Goal: Information Seeking & Learning: Learn about a topic

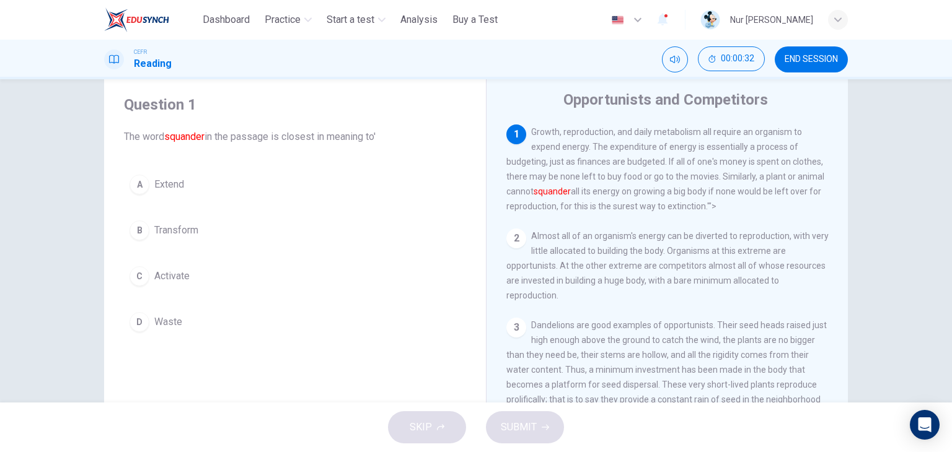
scroll to position [40, 0]
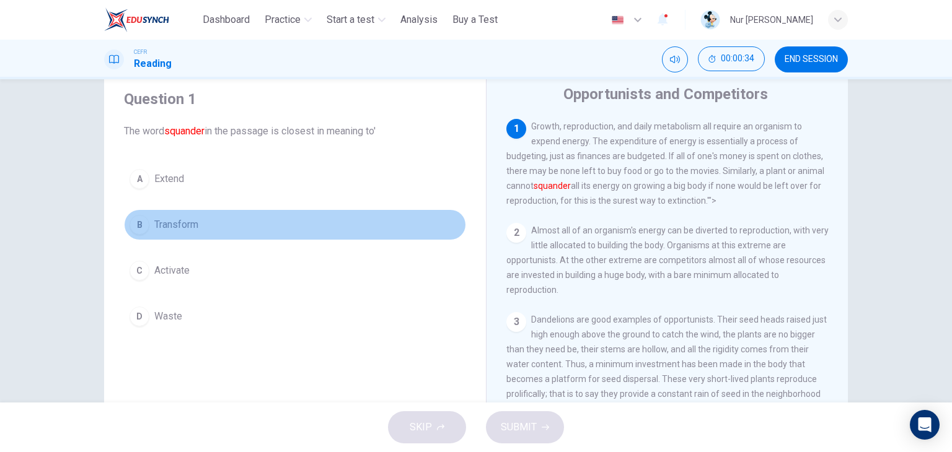
click at [191, 221] on span "Transform" at bounding box center [176, 225] width 44 height 15
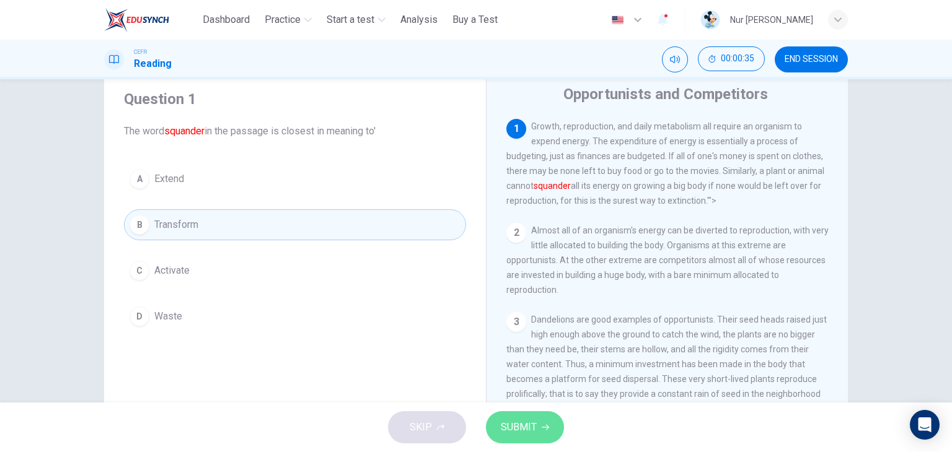
click at [516, 425] on span "SUBMIT" at bounding box center [519, 427] width 36 height 17
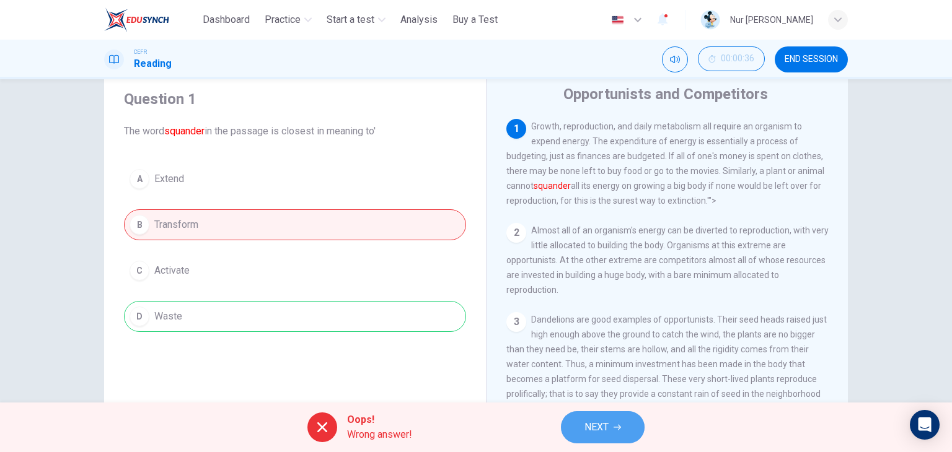
click at [605, 423] on span "NEXT" at bounding box center [596, 427] width 24 height 17
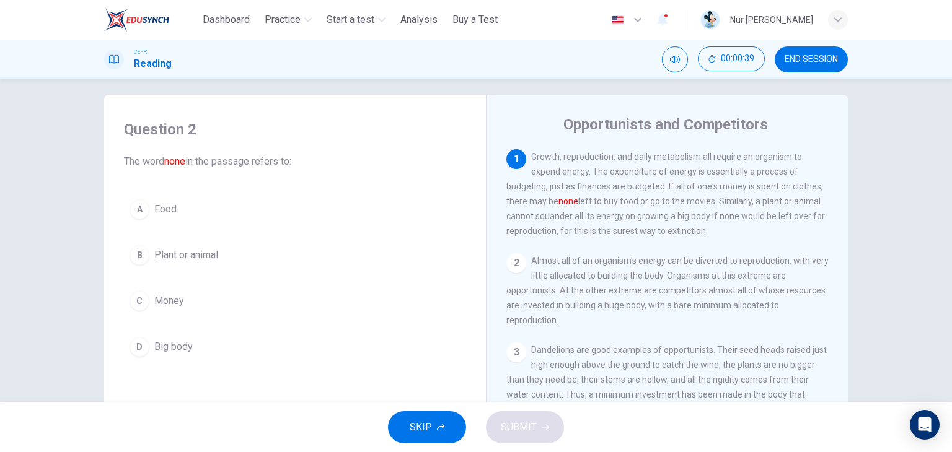
scroll to position [10, 0]
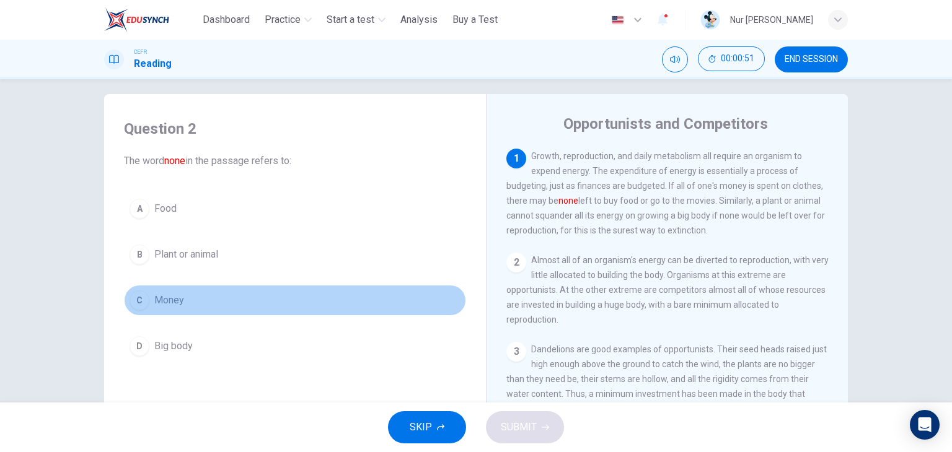
click at [165, 298] on span "Money" at bounding box center [169, 300] width 30 height 15
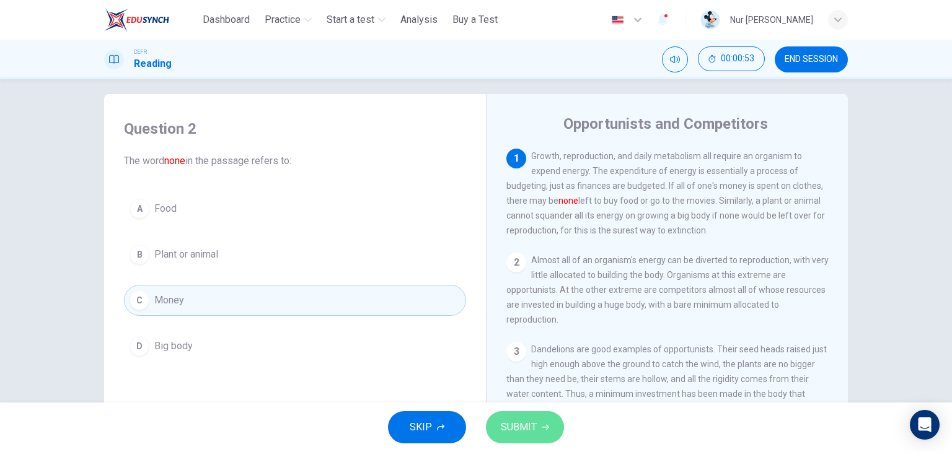
click at [539, 426] on button "SUBMIT" at bounding box center [525, 428] width 78 height 32
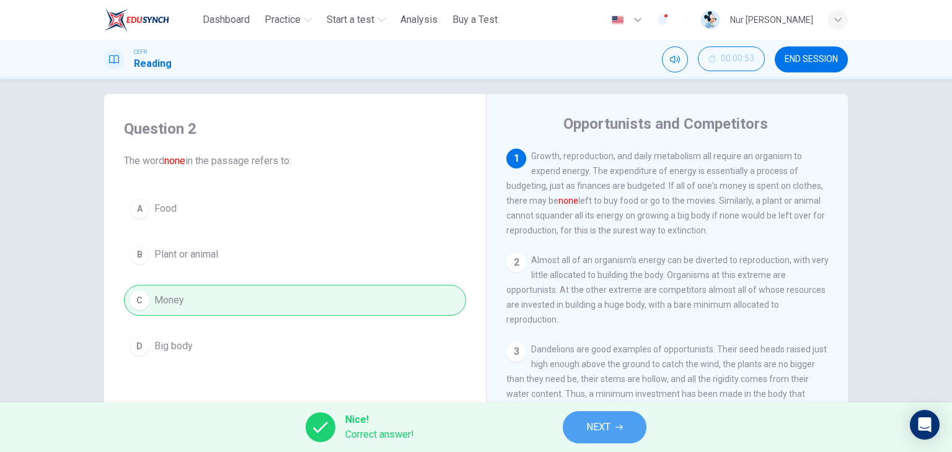
click at [591, 432] on span "NEXT" at bounding box center [598, 427] width 24 height 17
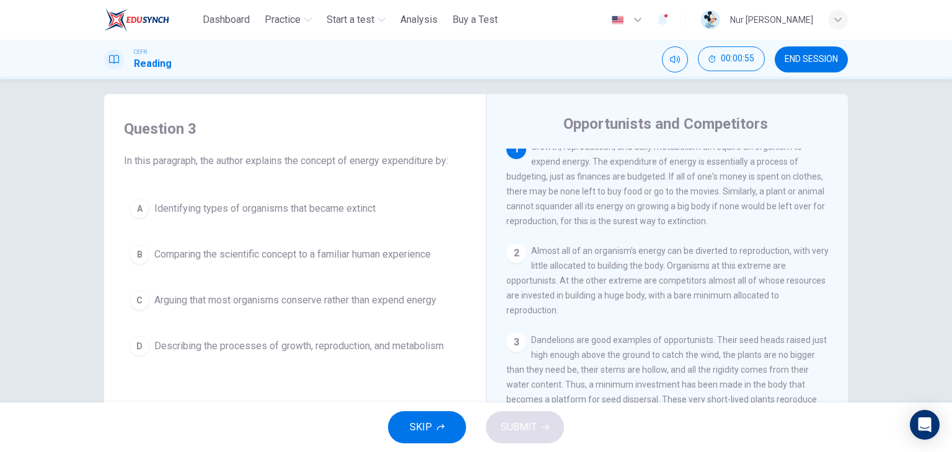
scroll to position [0, 0]
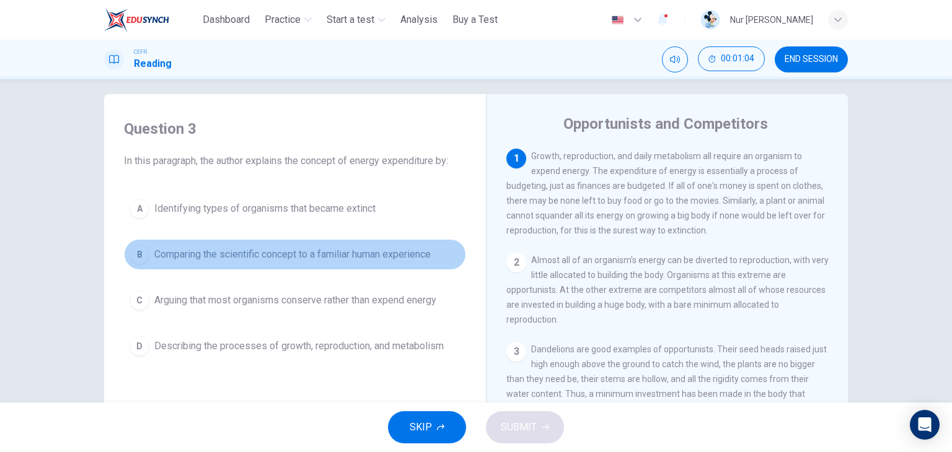
click at [372, 258] on span "Comparing the scientific concept to a familiar human experience" at bounding box center [292, 254] width 276 height 15
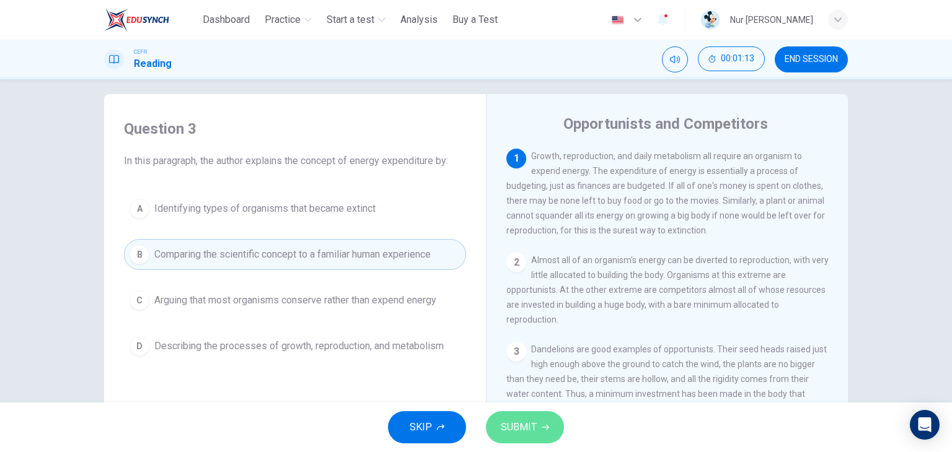
click at [545, 426] on icon "button" at bounding box center [545, 427] width 7 height 7
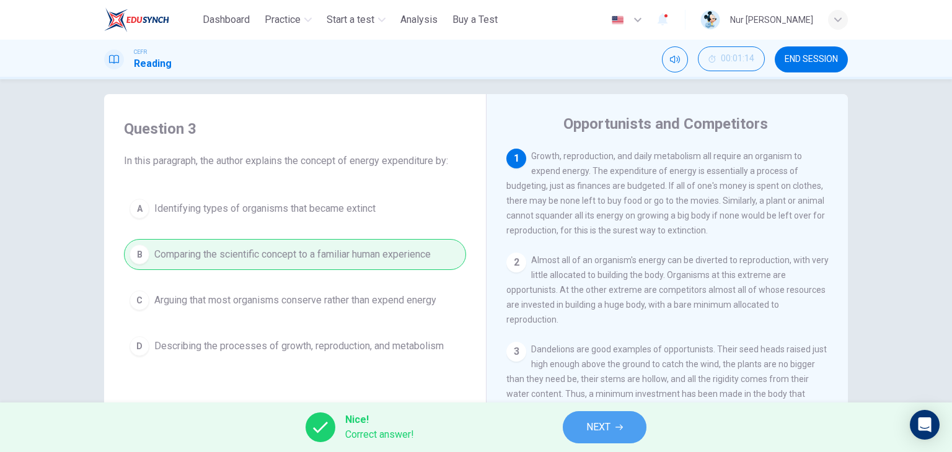
click at [596, 426] on span "NEXT" at bounding box center [598, 427] width 24 height 17
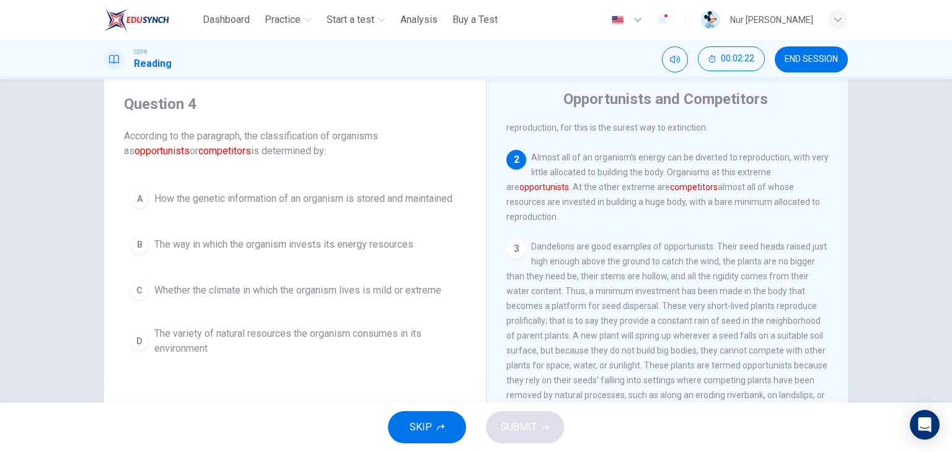
scroll to position [35, 0]
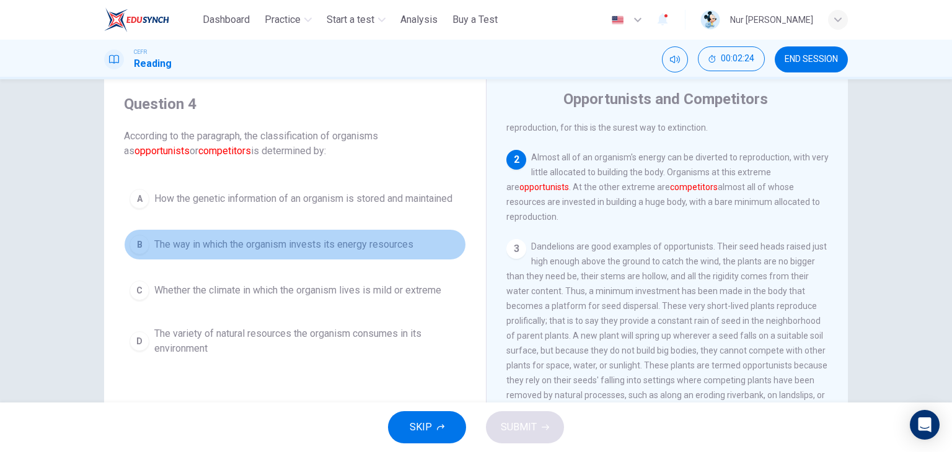
click at [376, 242] on span "The way in which the organism invests its energy resources" at bounding box center [283, 244] width 259 height 15
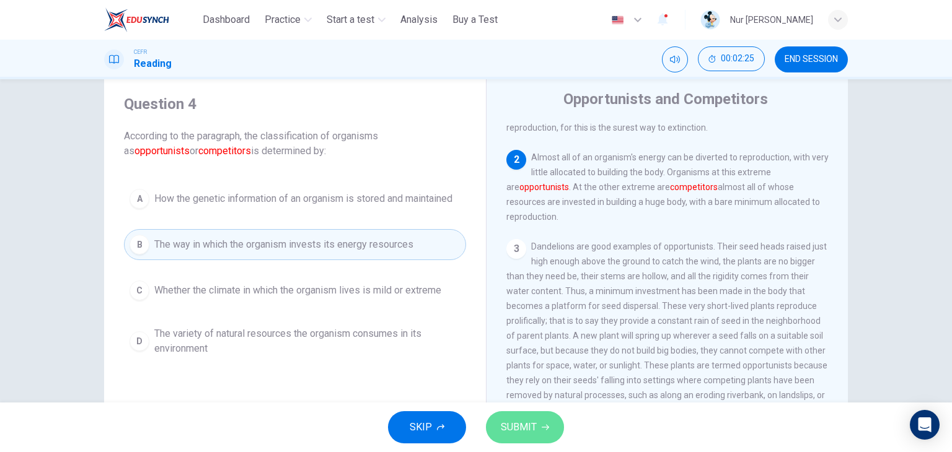
click at [535, 427] on button "SUBMIT" at bounding box center [525, 428] width 78 height 32
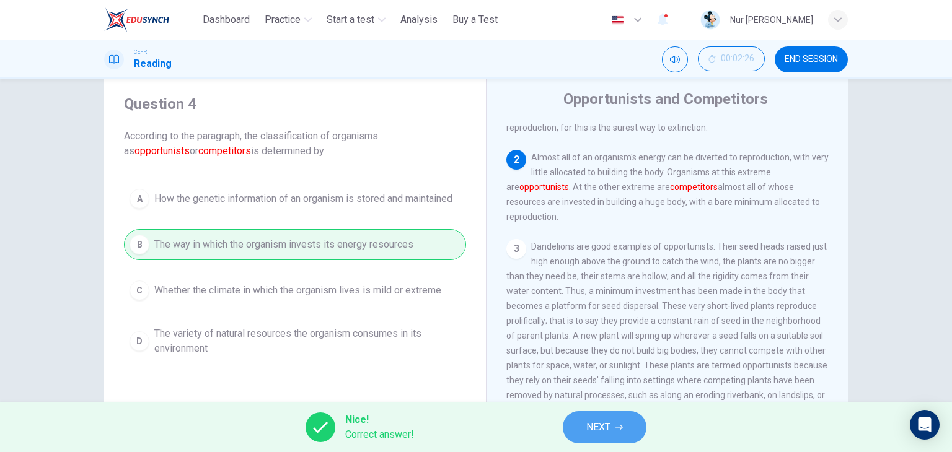
click at [612, 427] on button "NEXT" at bounding box center [605, 428] width 84 height 32
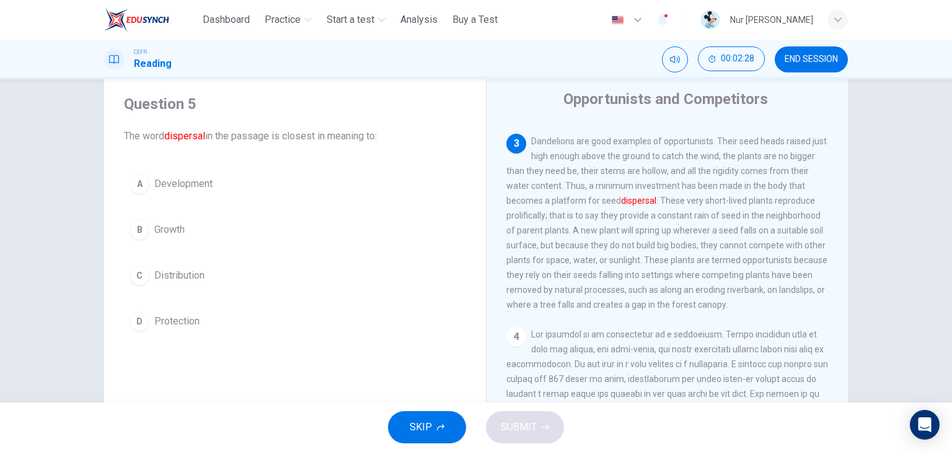
scroll to position [185, 0]
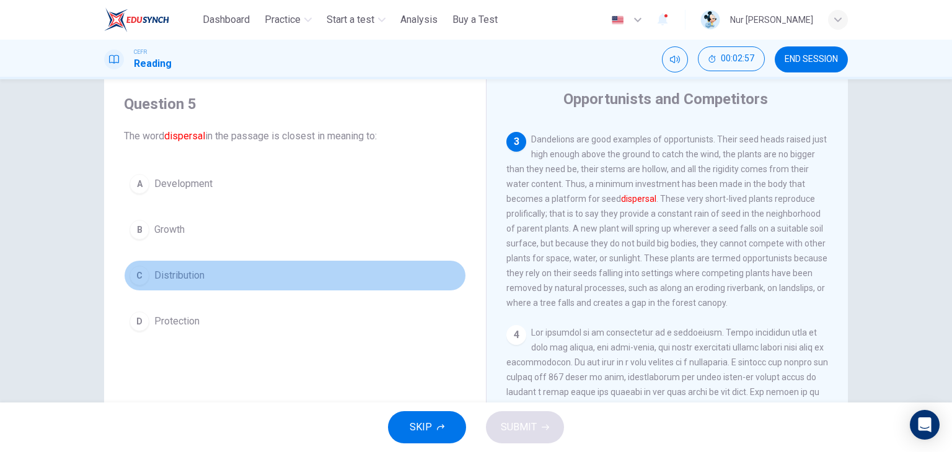
click at [166, 270] on span "Distribution" at bounding box center [179, 275] width 50 height 15
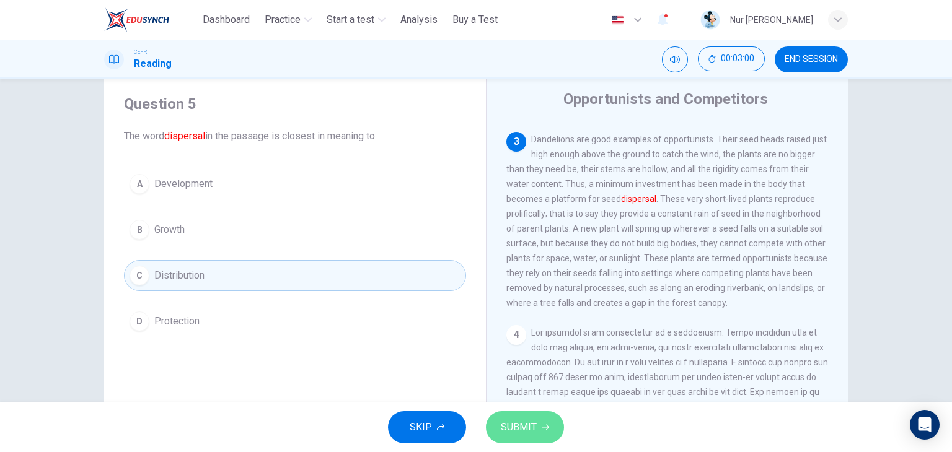
click at [547, 434] on button "SUBMIT" at bounding box center [525, 428] width 78 height 32
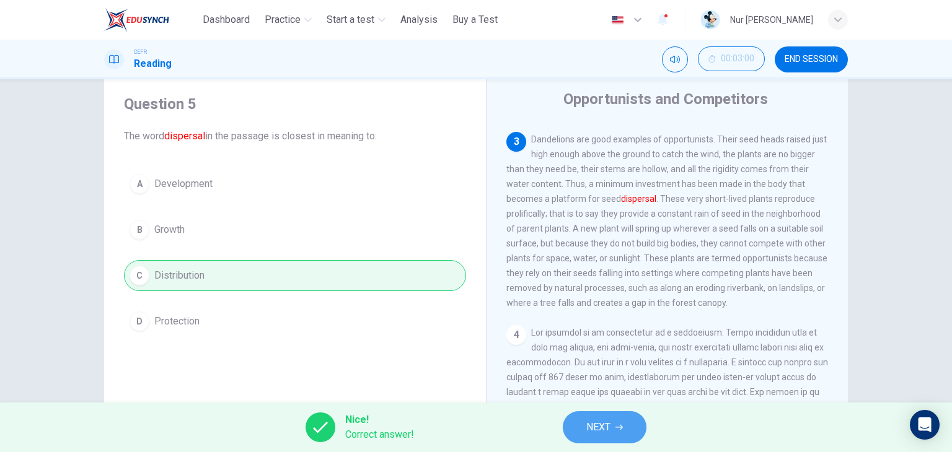
click at [588, 428] on span "NEXT" at bounding box center [598, 427] width 24 height 17
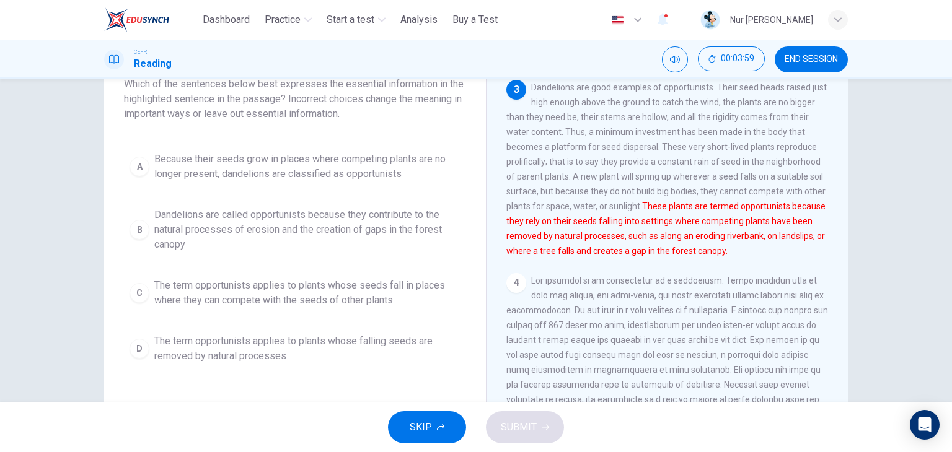
scroll to position [87, 0]
click at [379, 286] on span "The term opportunists applies to plants whose seeds fall in places where they c…" at bounding box center [307, 293] width 306 height 30
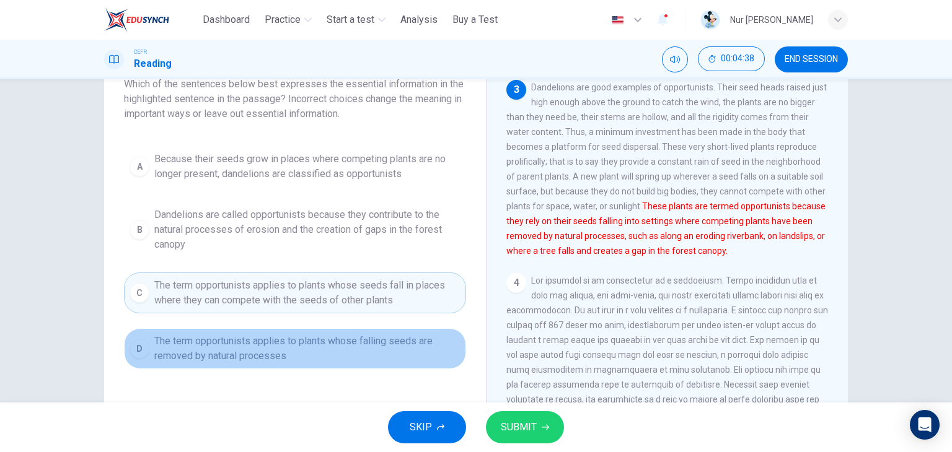
click at [428, 338] on span "The term opportunists applies to plants whose falling seeds are removed by natu…" at bounding box center [307, 349] width 306 height 30
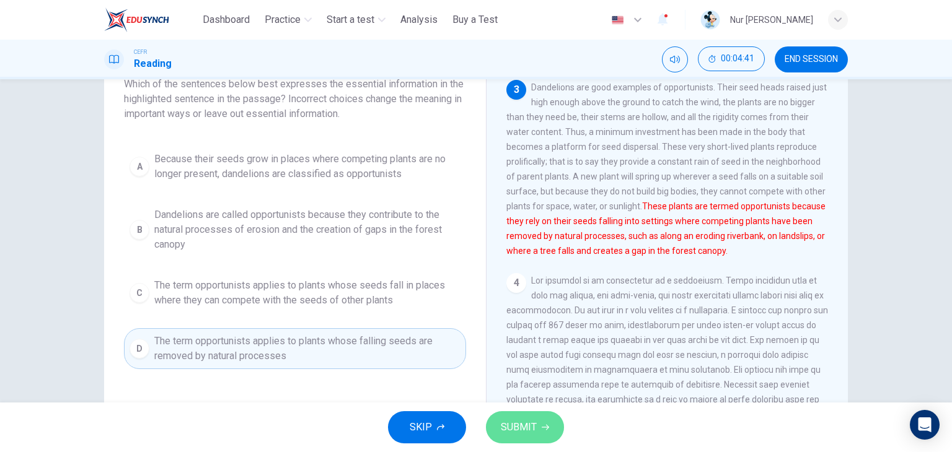
click at [519, 425] on span "SUBMIT" at bounding box center [519, 427] width 36 height 17
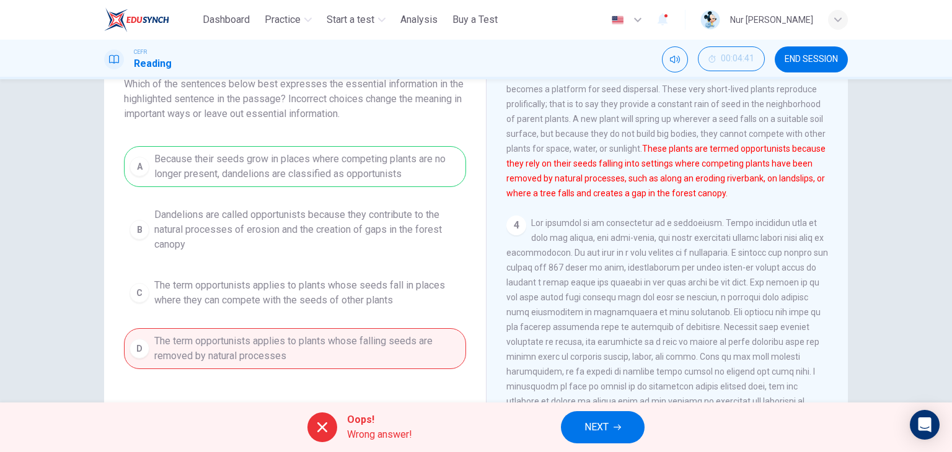
scroll to position [243, 0]
click at [583, 429] on button "NEXT" at bounding box center [603, 428] width 84 height 32
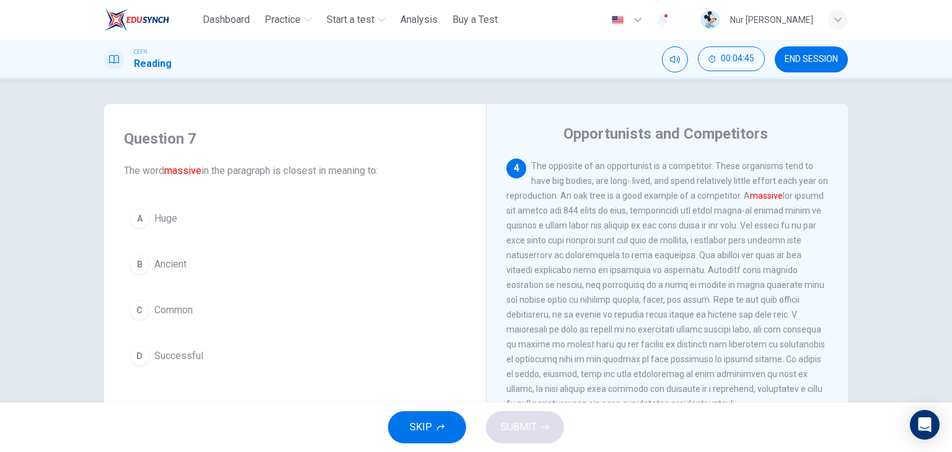
scroll to position [389, 0]
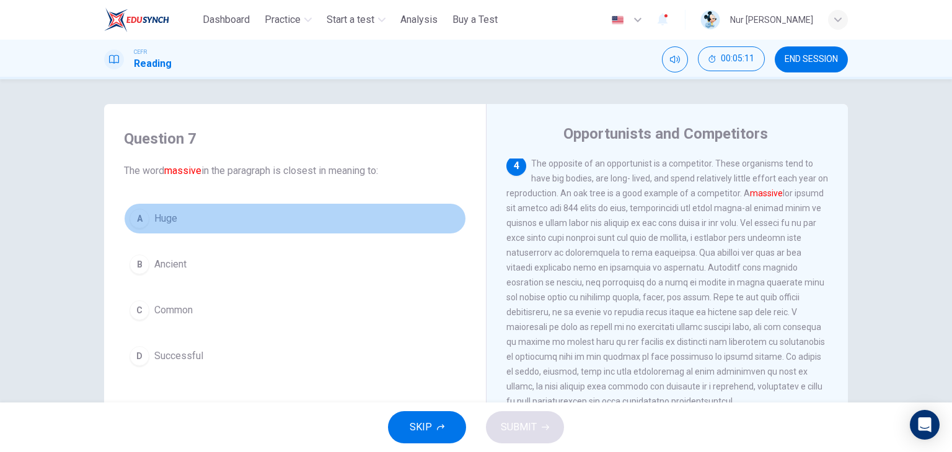
click at [145, 215] on div "A" at bounding box center [140, 219] width 20 height 20
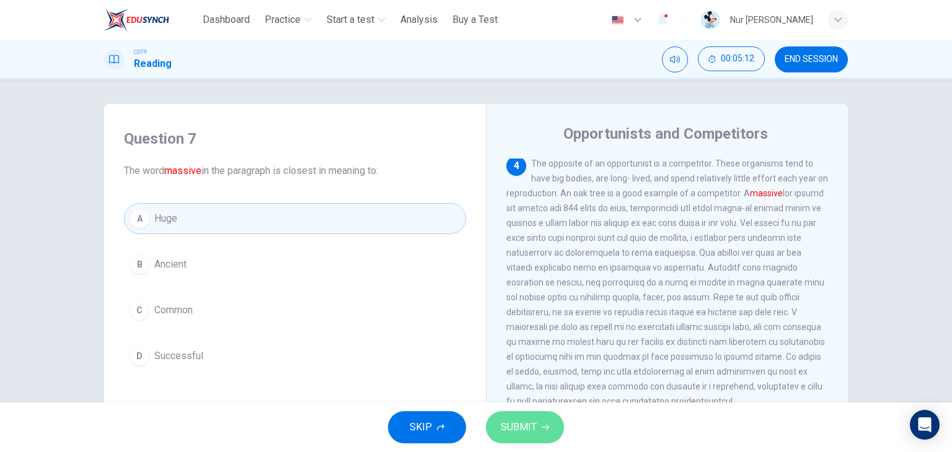
click at [535, 420] on span "SUBMIT" at bounding box center [519, 427] width 36 height 17
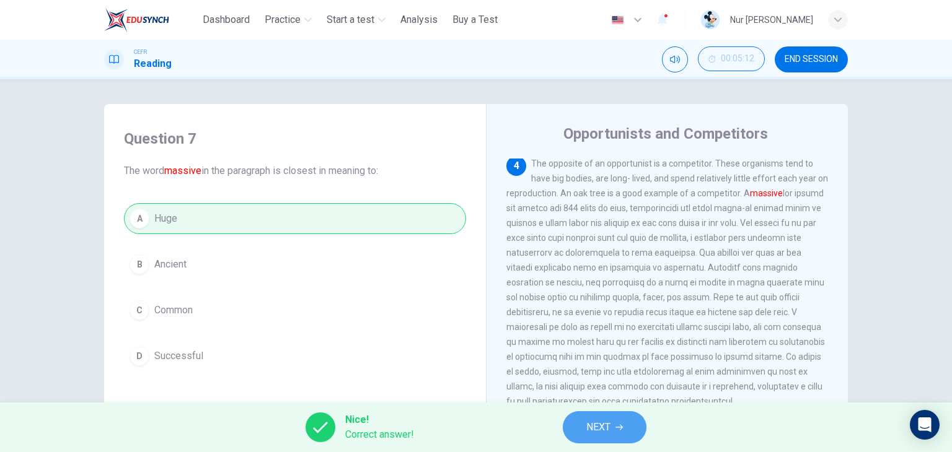
click at [619, 431] on button "NEXT" at bounding box center [605, 428] width 84 height 32
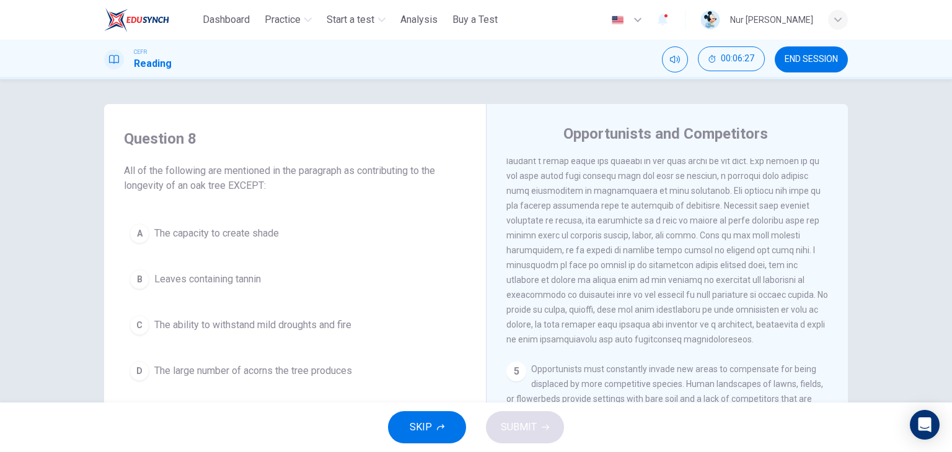
scroll to position [452, 0]
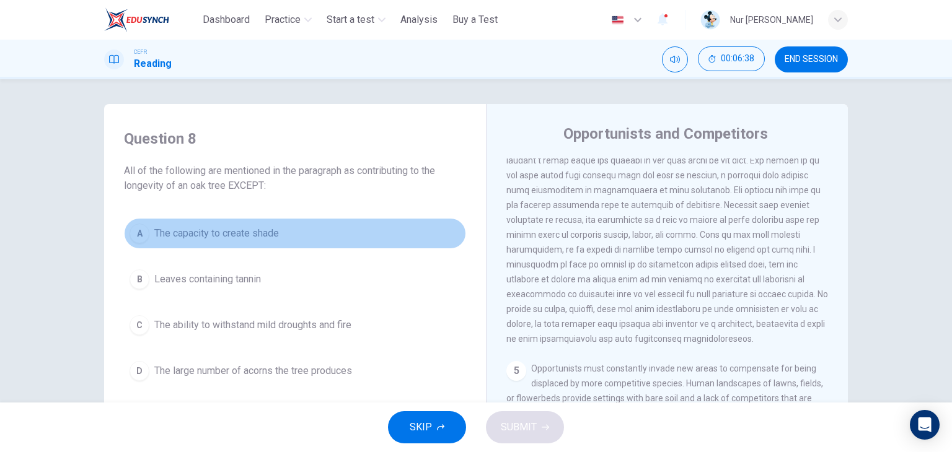
click at [192, 231] on span "The capacity to create shade" at bounding box center [216, 233] width 125 height 15
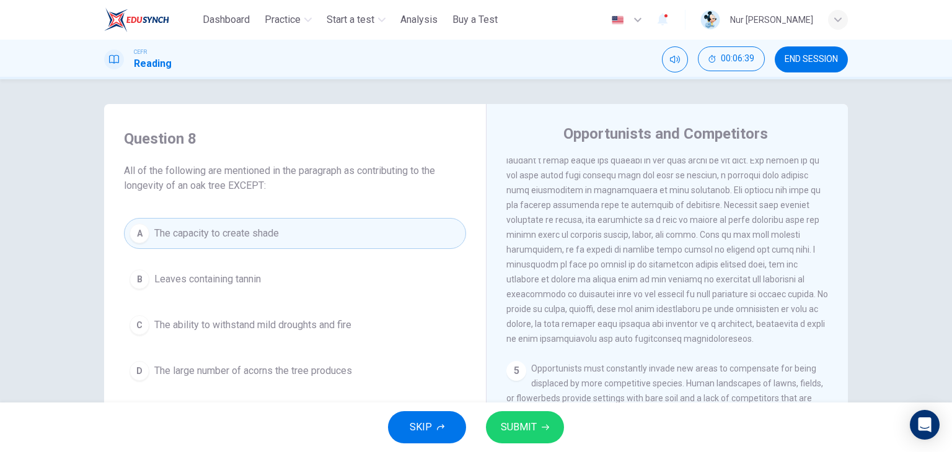
click at [536, 428] on button "SUBMIT" at bounding box center [525, 428] width 78 height 32
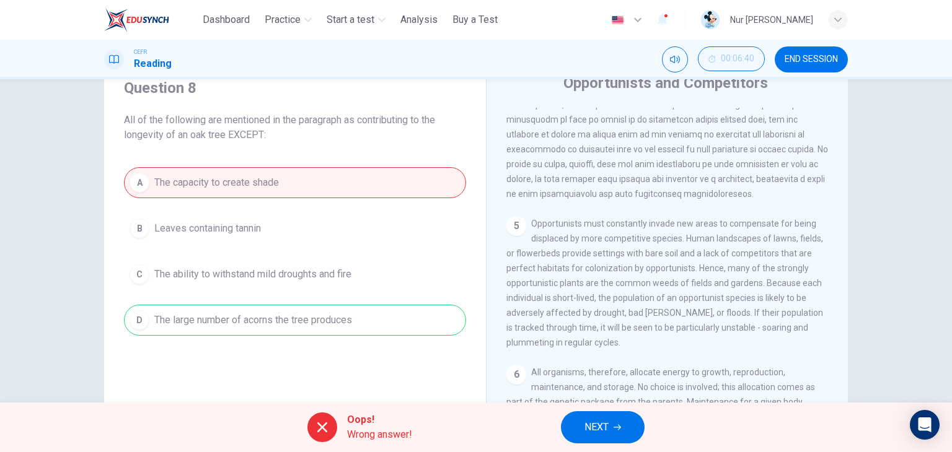
scroll to position [57, 0]
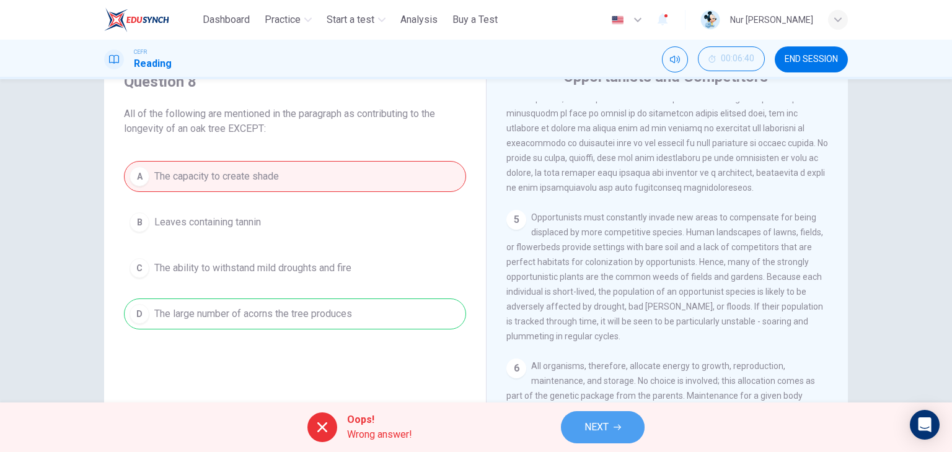
click at [601, 420] on span "NEXT" at bounding box center [596, 427] width 24 height 17
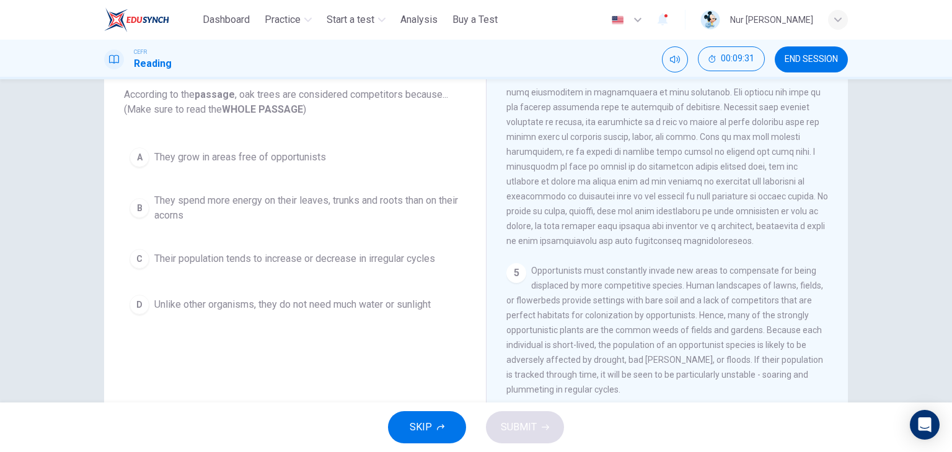
scroll to position [474, 0]
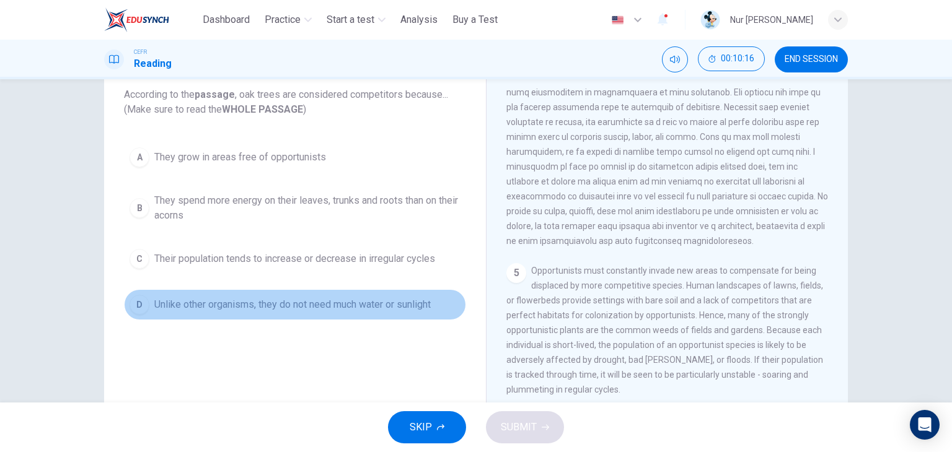
click at [392, 313] on button "D Unlike other organisms, they do not need much water or sunlight" at bounding box center [295, 304] width 342 height 31
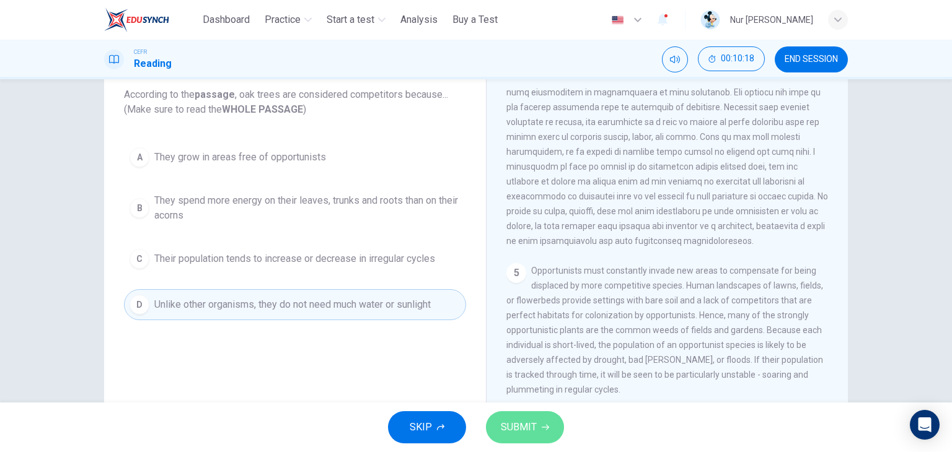
click at [527, 428] on span "SUBMIT" at bounding box center [519, 427] width 36 height 17
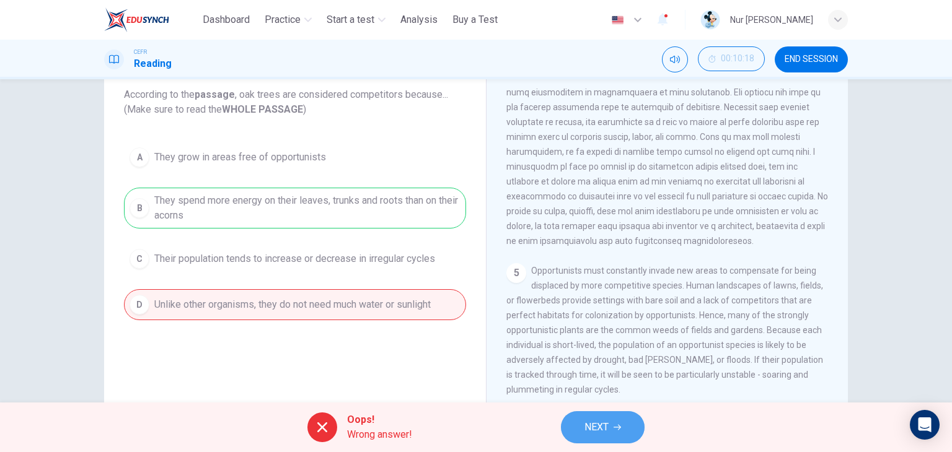
click at [597, 425] on span "NEXT" at bounding box center [596, 427] width 24 height 17
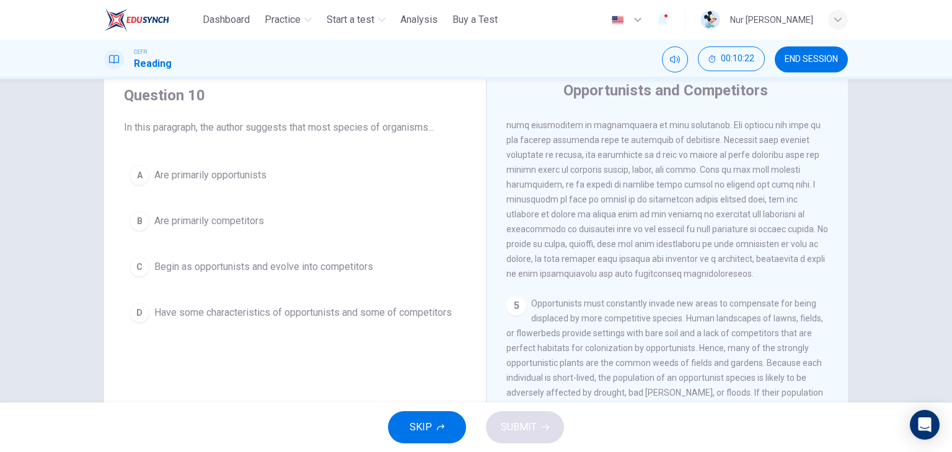
scroll to position [44, 0]
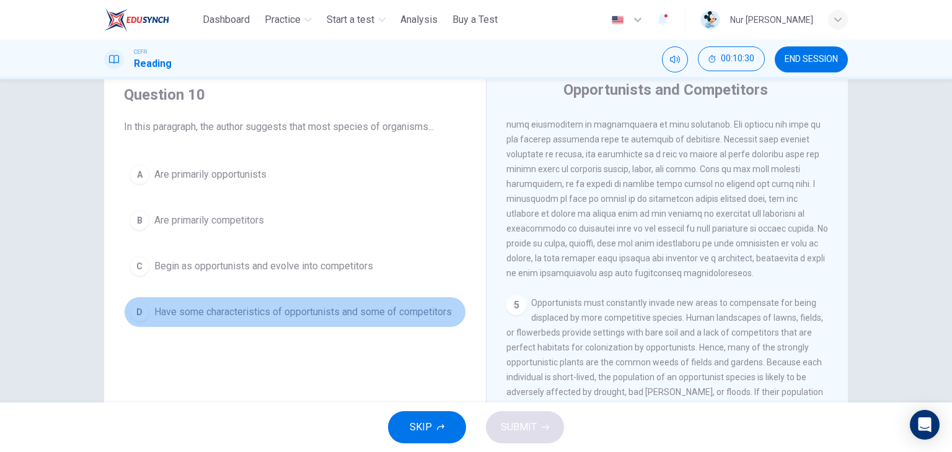
click at [397, 314] on span "Have some characteristics of opportunists and some of competitors" at bounding box center [302, 312] width 297 height 15
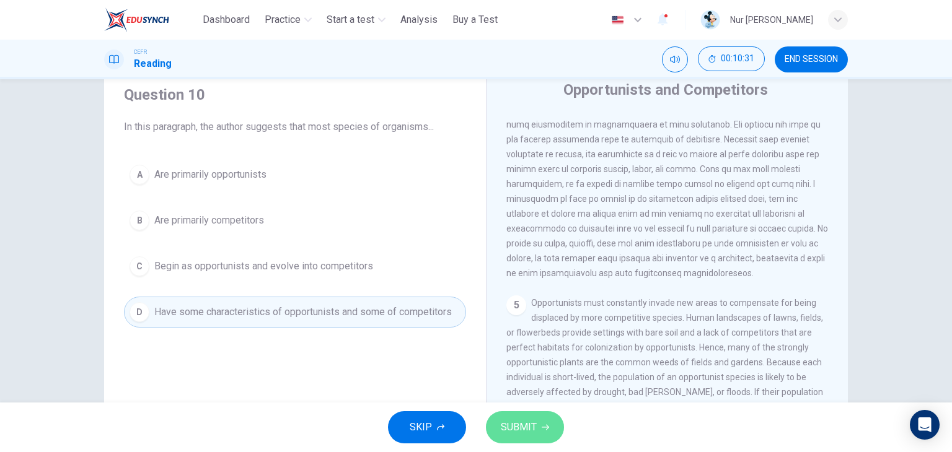
click at [517, 423] on span "SUBMIT" at bounding box center [519, 427] width 36 height 17
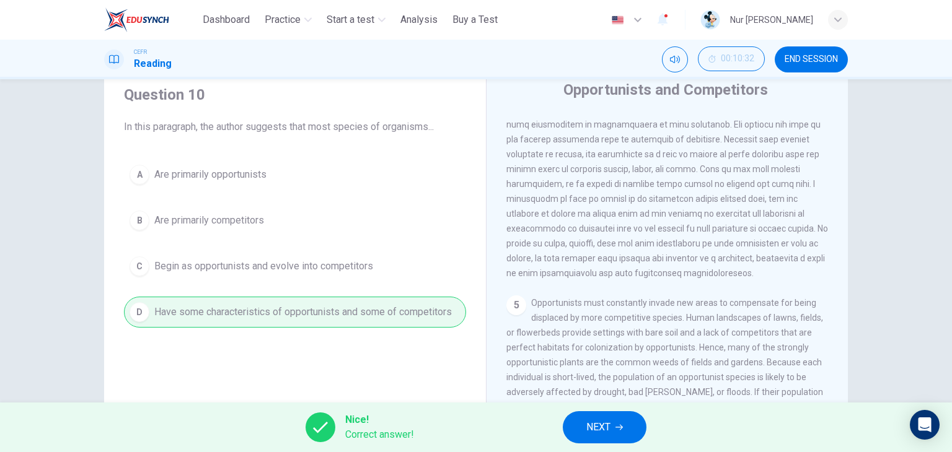
scroll to position [56, 0]
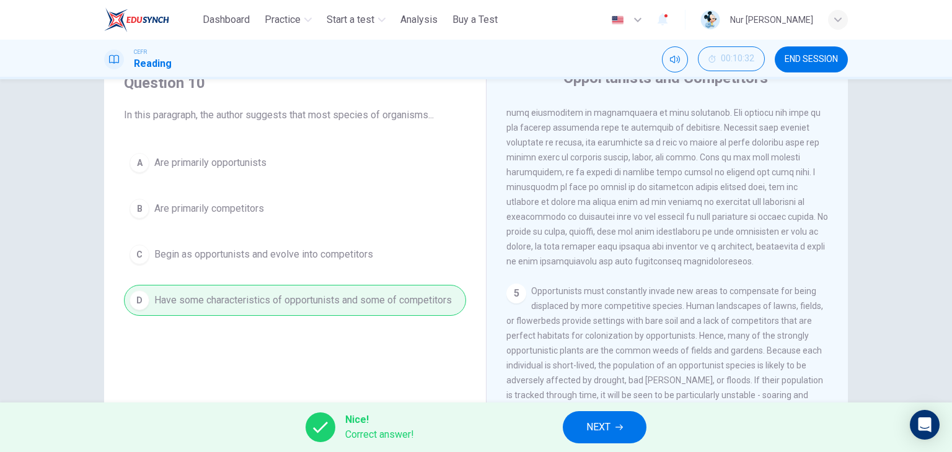
click at [607, 426] on span "NEXT" at bounding box center [598, 427] width 24 height 17
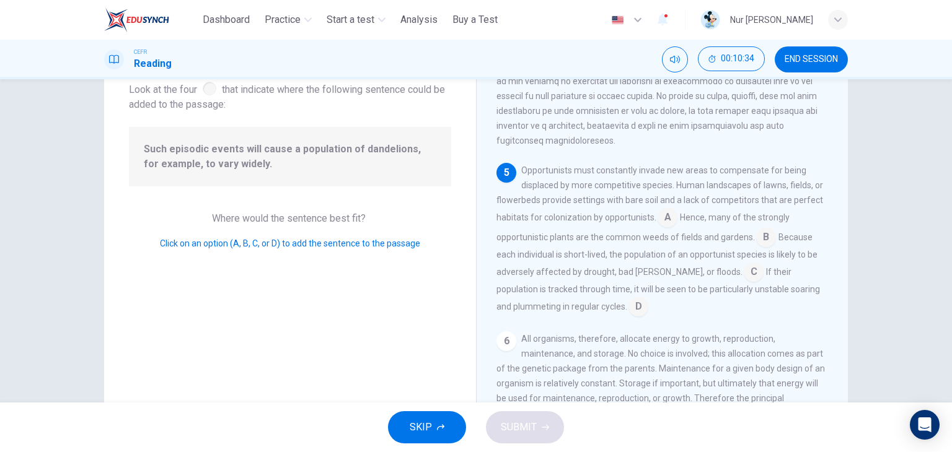
scroll to position [83, 0]
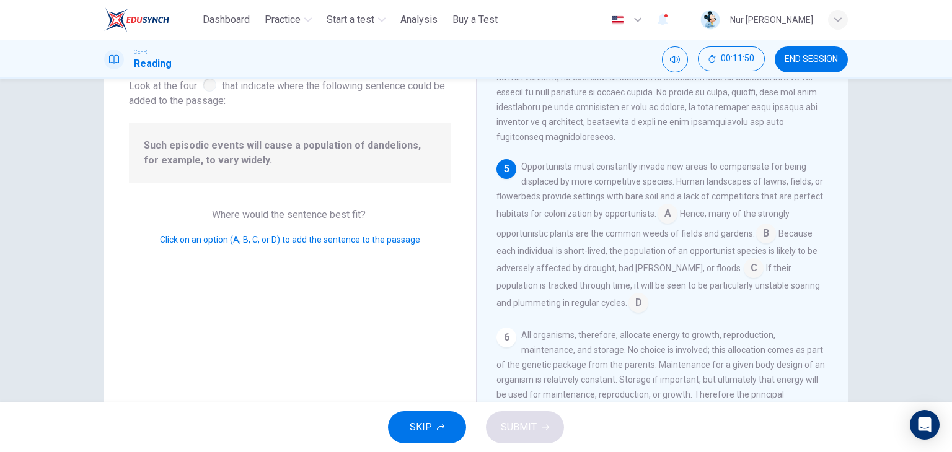
click at [628, 298] on input at bounding box center [638, 304] width 20 height 20
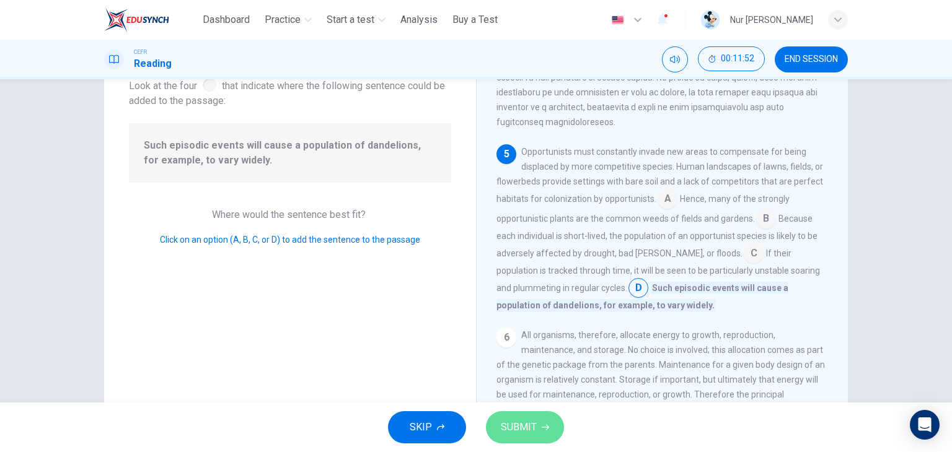
click at [527, 426] on span "SUBMIT" at bounding box center [519, 427] width 36 height 17
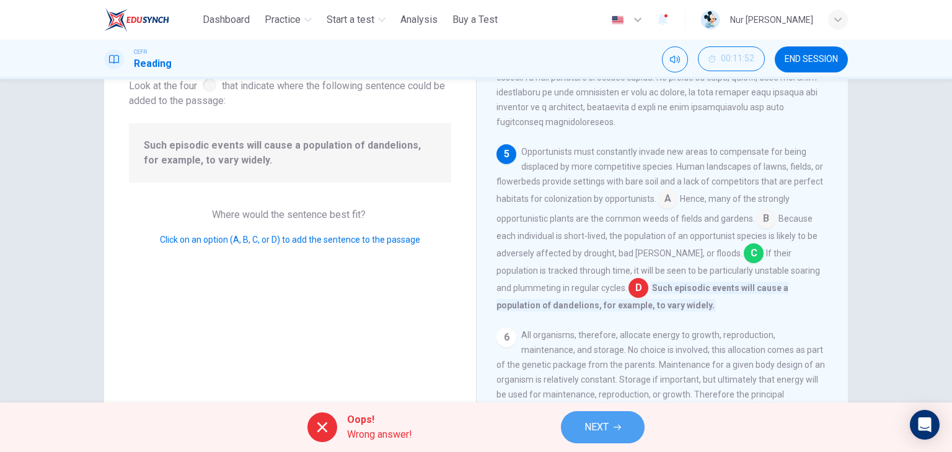
click at [625, 420] on button "NEXT" at bounding box center [603, 428] width 84 height 32
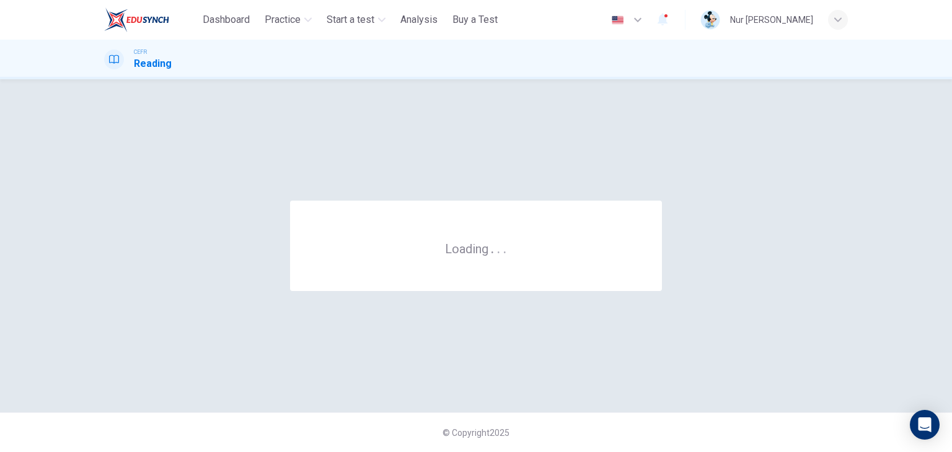
scroll to position [0, 0]
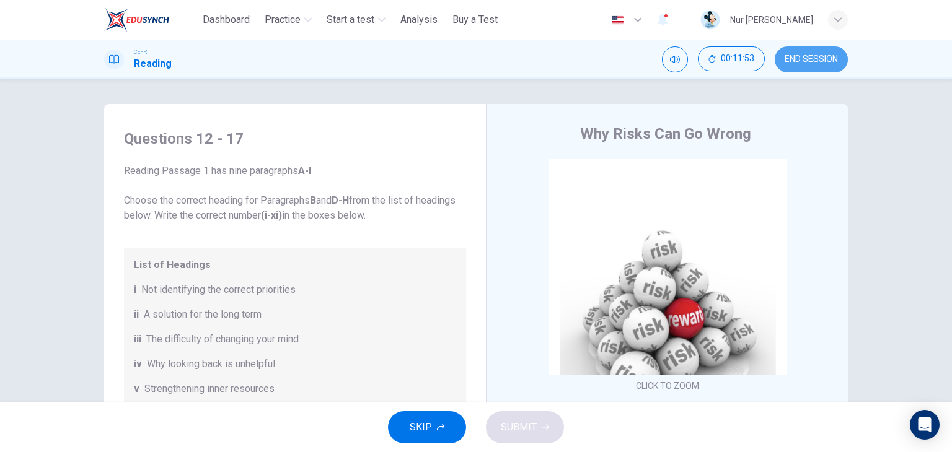
click at [791, 56] on span "END SESSION" at bounding box center [811, 60] width 53 height 10
